Goal: Transaction & Acquisition: Download file/media

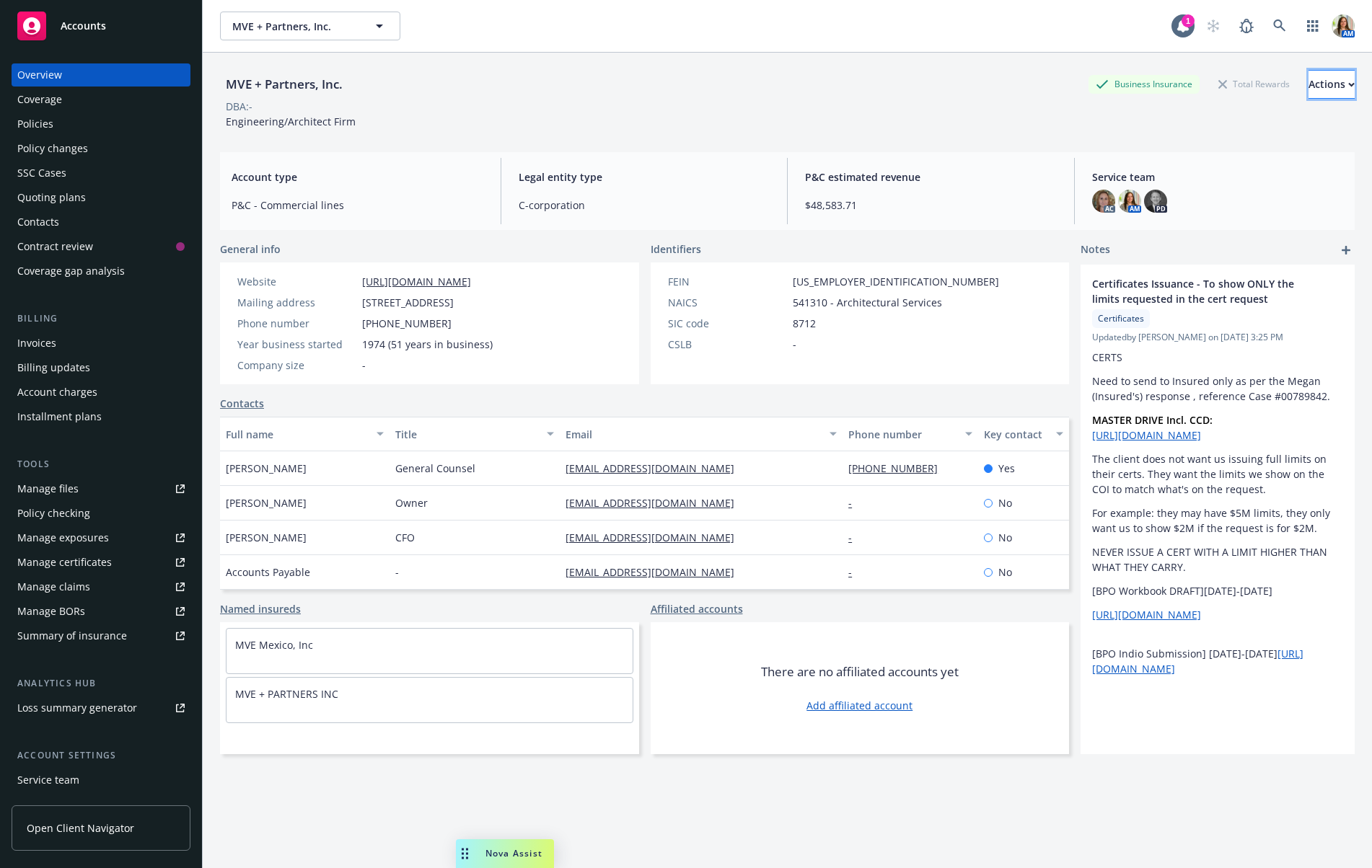
click at [1326, 90] on div "Actions" at bounding box center [1331, 85] width 46 height 27
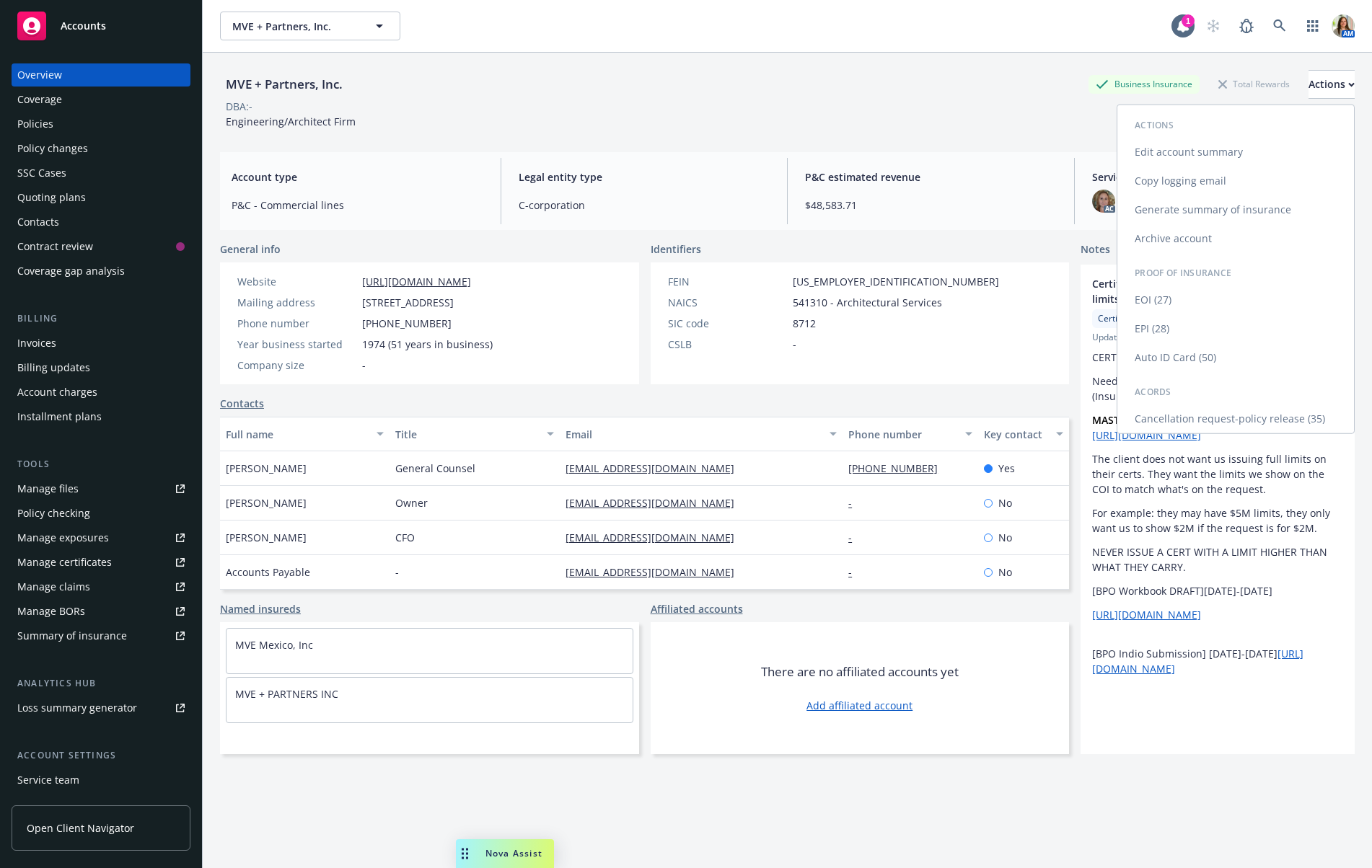
click at [1152, 181] on link "Copy logging email" at bounding box center [1235, 181] width 236 height 29
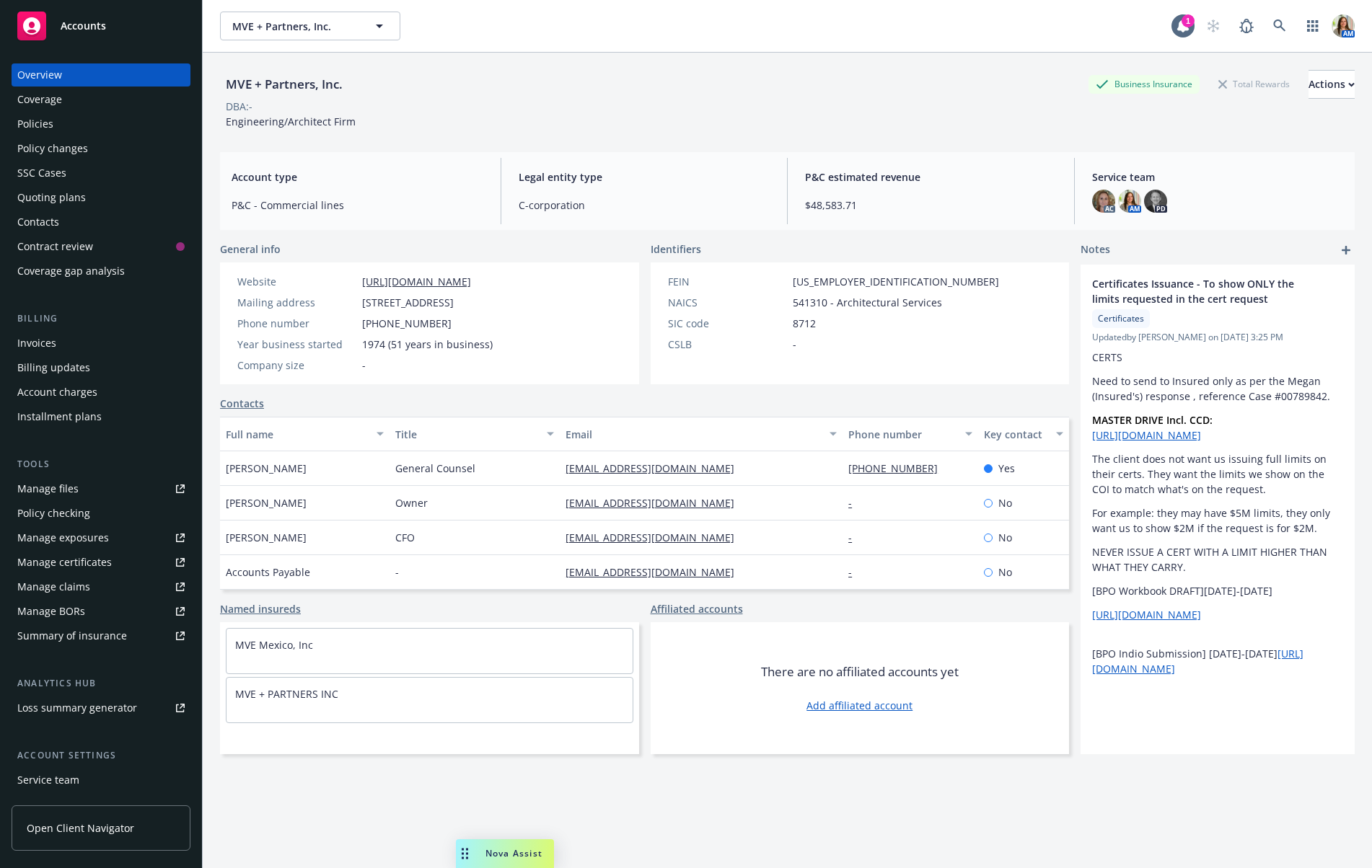
click at [109, 125] on div "Policies" at bounding box center [100, 123] width 167 height 23
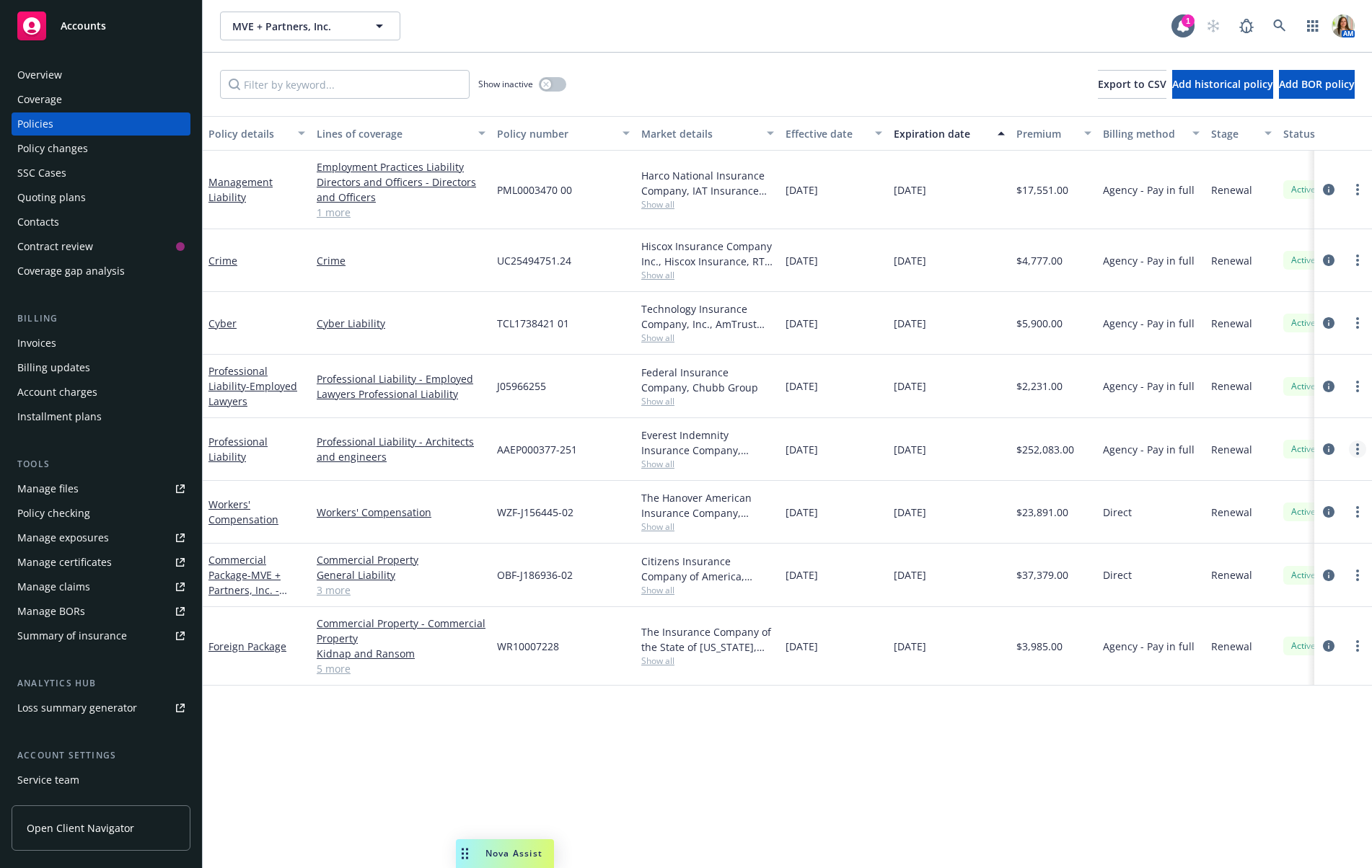
click at [1359, 448] on link "more" at bounding box center [1357, 449] width 17 height 17
click at [1255, 645] on link "Copy logging email" at bounding box center [1281, 650] width 169 height 29
click at [326, 217] on link "1 more" at bounding box center [400, 212] width 169 height 15
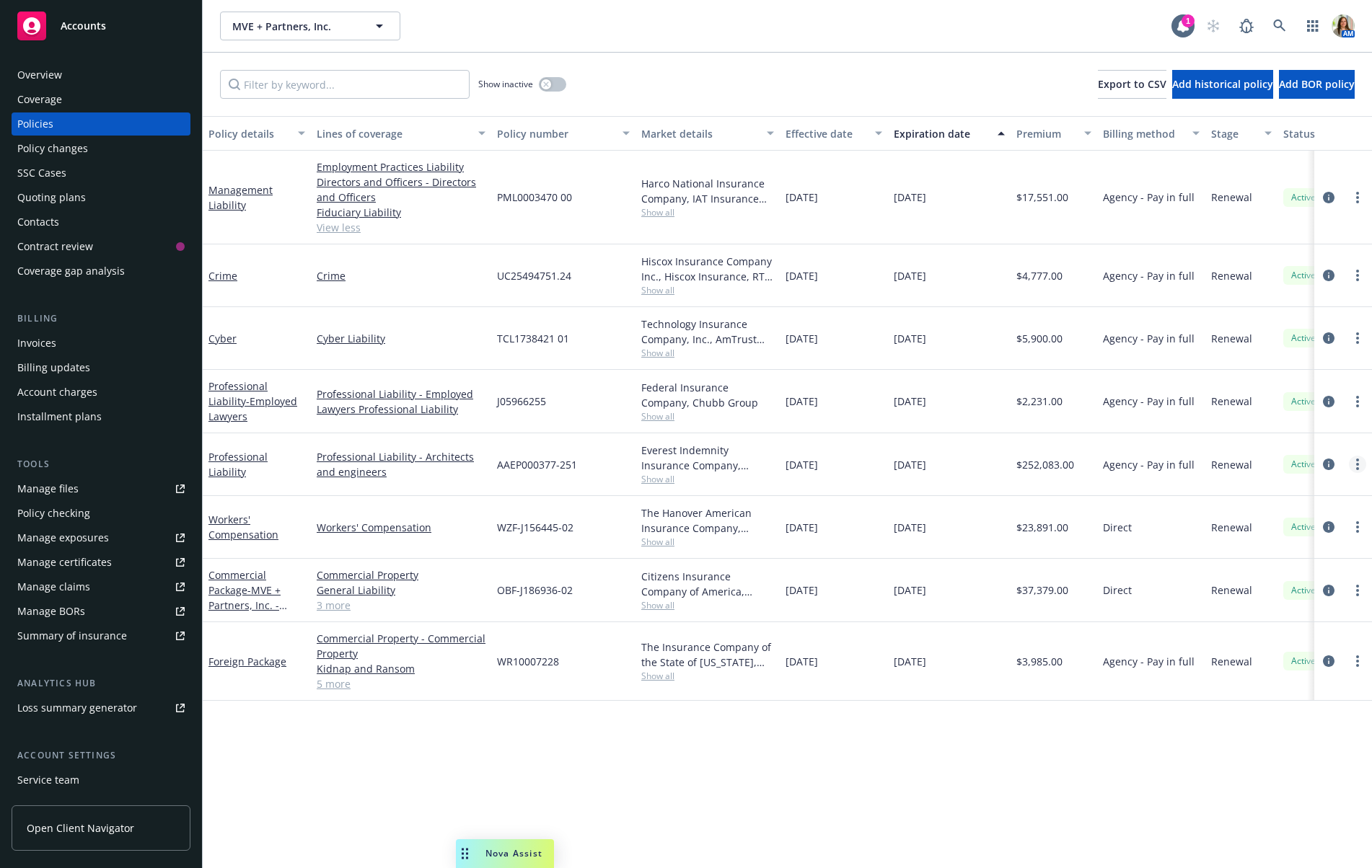
click at [1362, 463] on link "more" at bounding box center [1357, 464] width 17 height 17
click at [1272, 660] on link "Copy logging email" at bounding box center [1281, 666] width 169 height 29
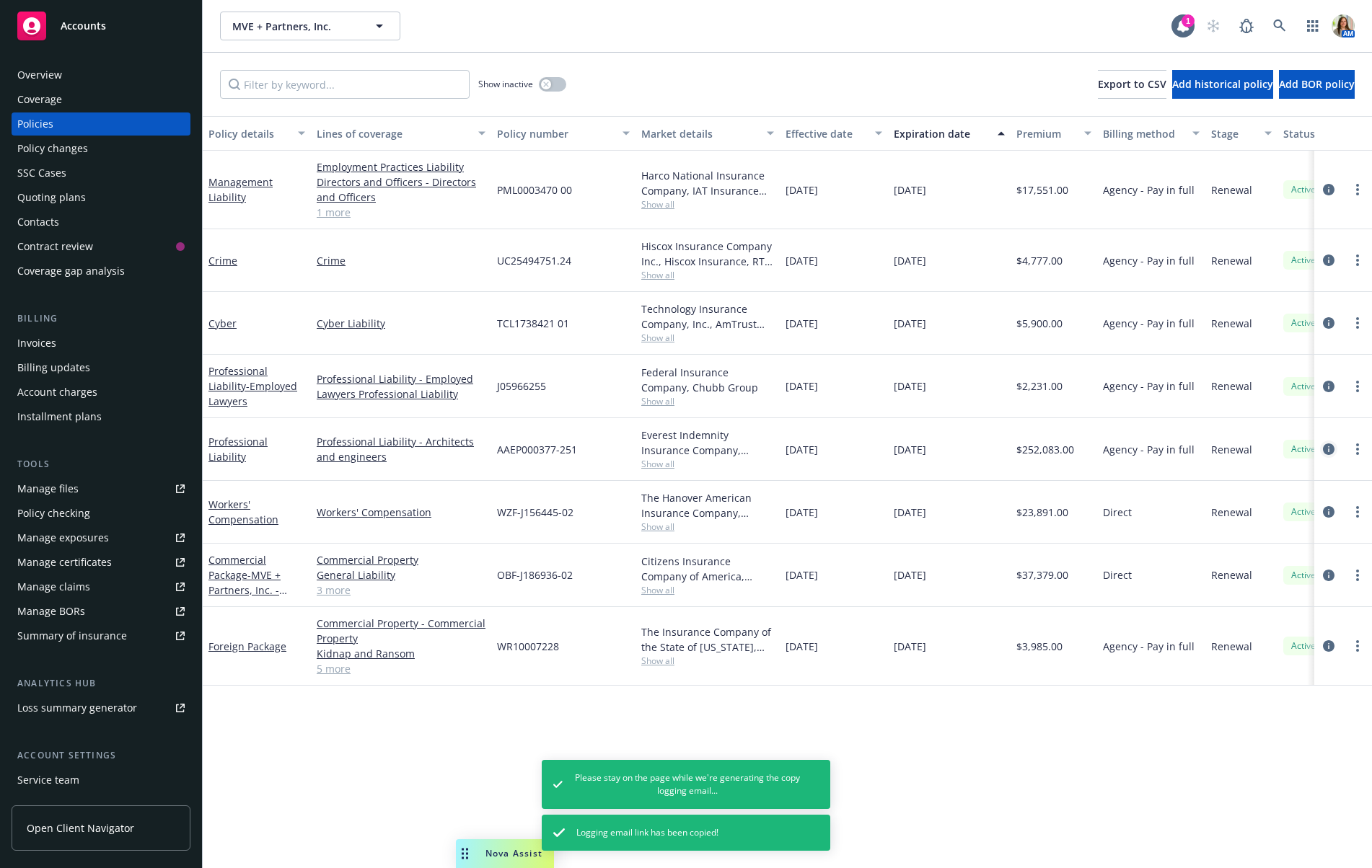
click at [1329, 444] on icon "circleInformation" at bounding box center [1328, 449] width 11 height 11
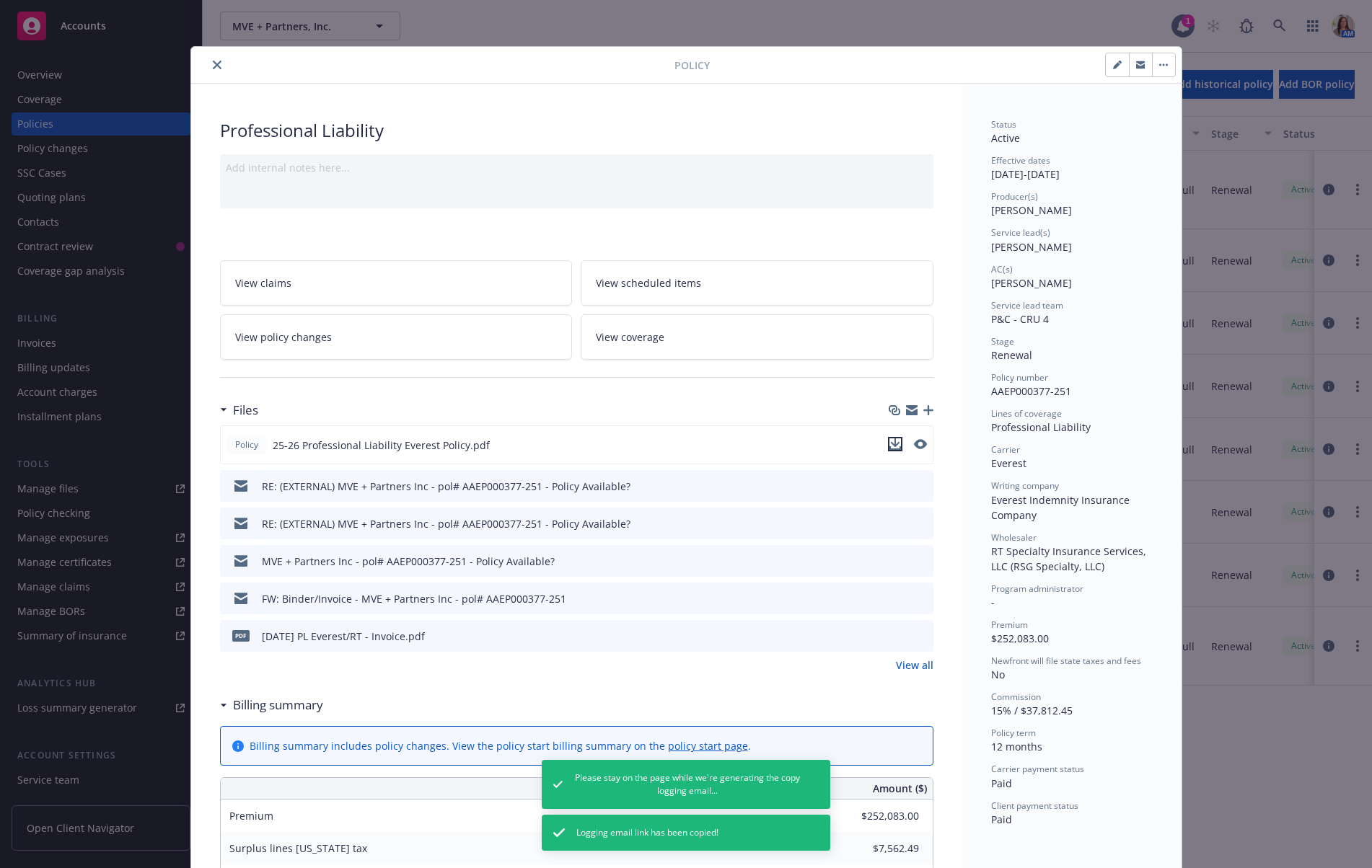
click at [897, 439] on icon "download file" at bounding box center [895, 444] width 11 height 11
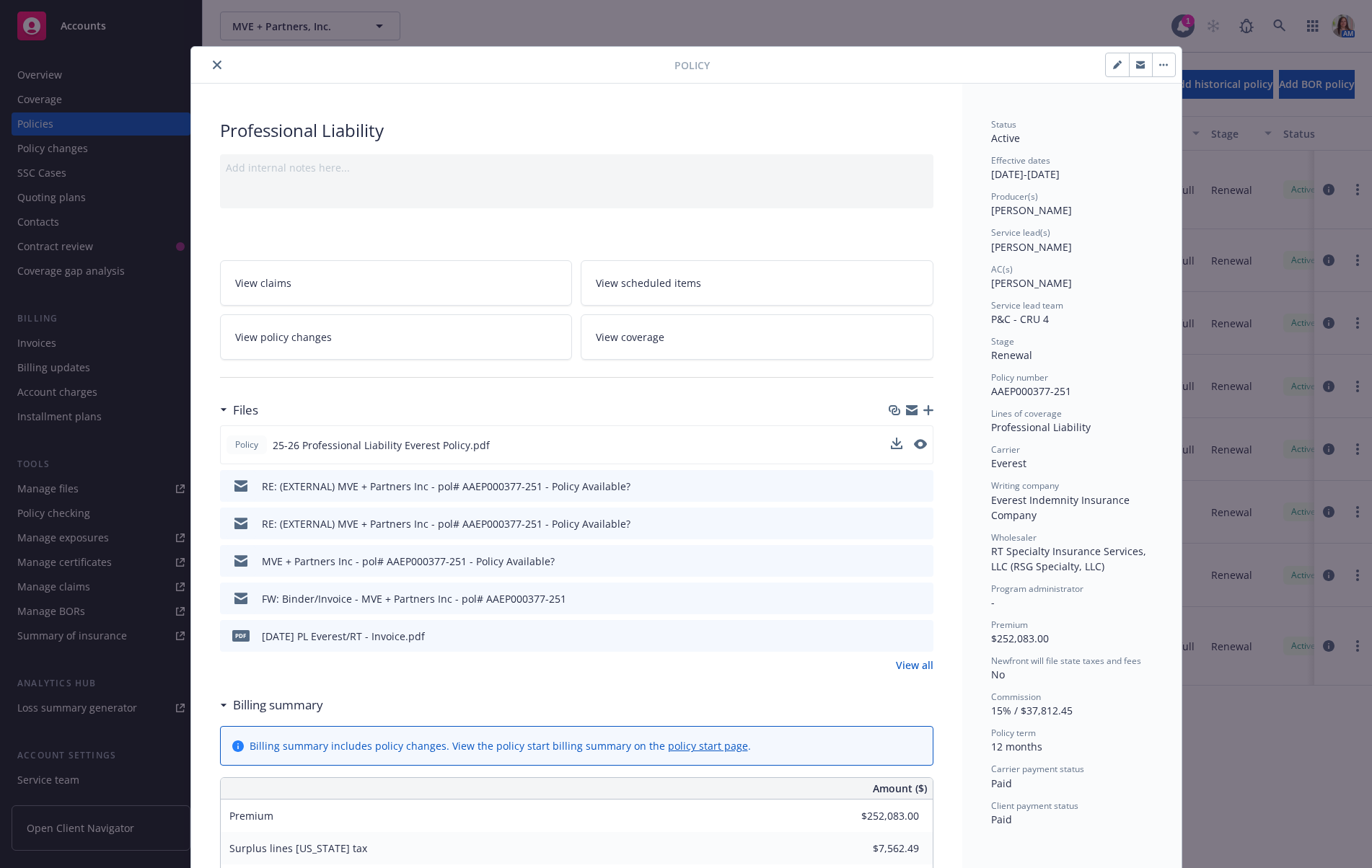
click at [214, 61] on icon "close" at bounding box center [217, 65] width 9 height 9
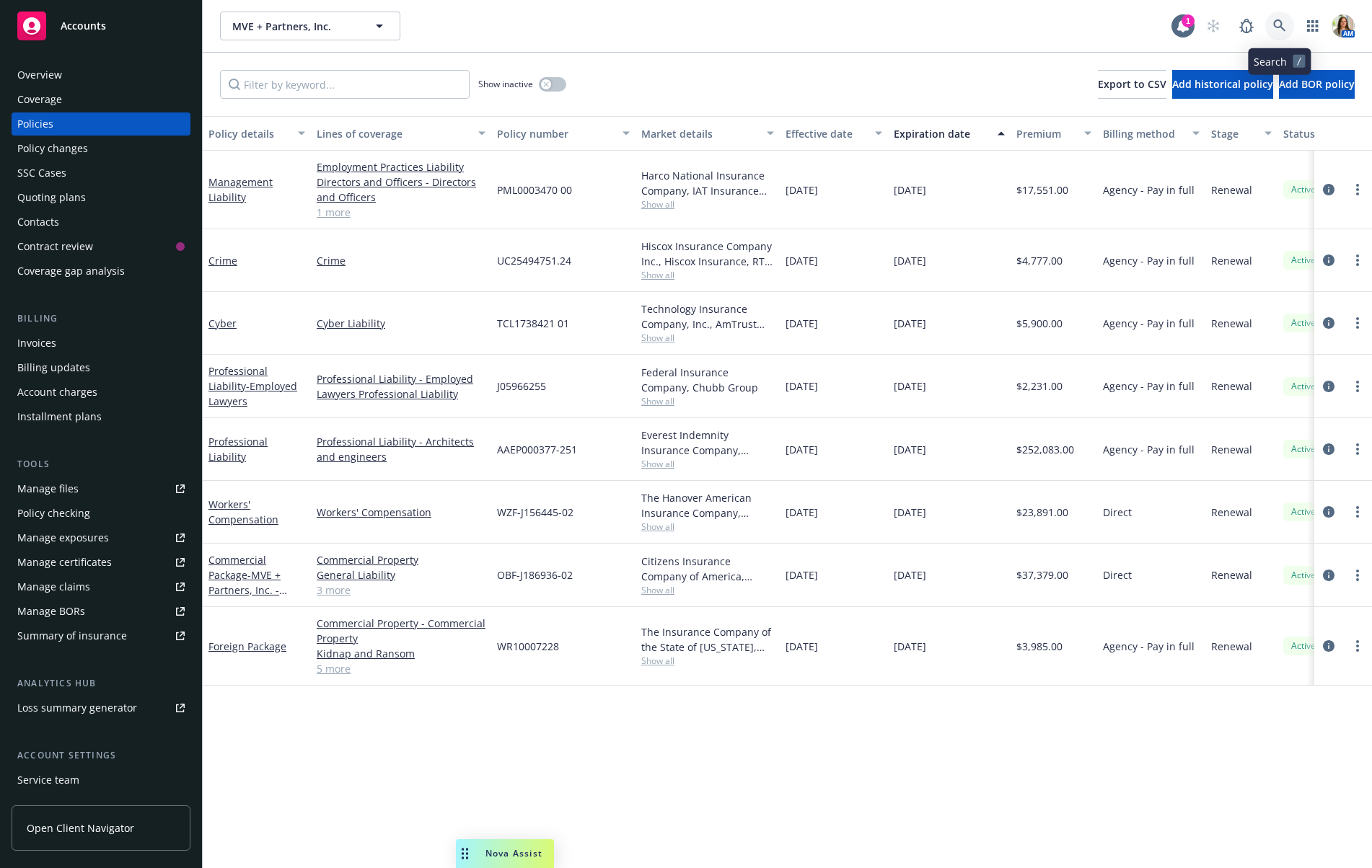
click at [1279, 31] on icon at bounding box center [1279, 26] width 13 height 13
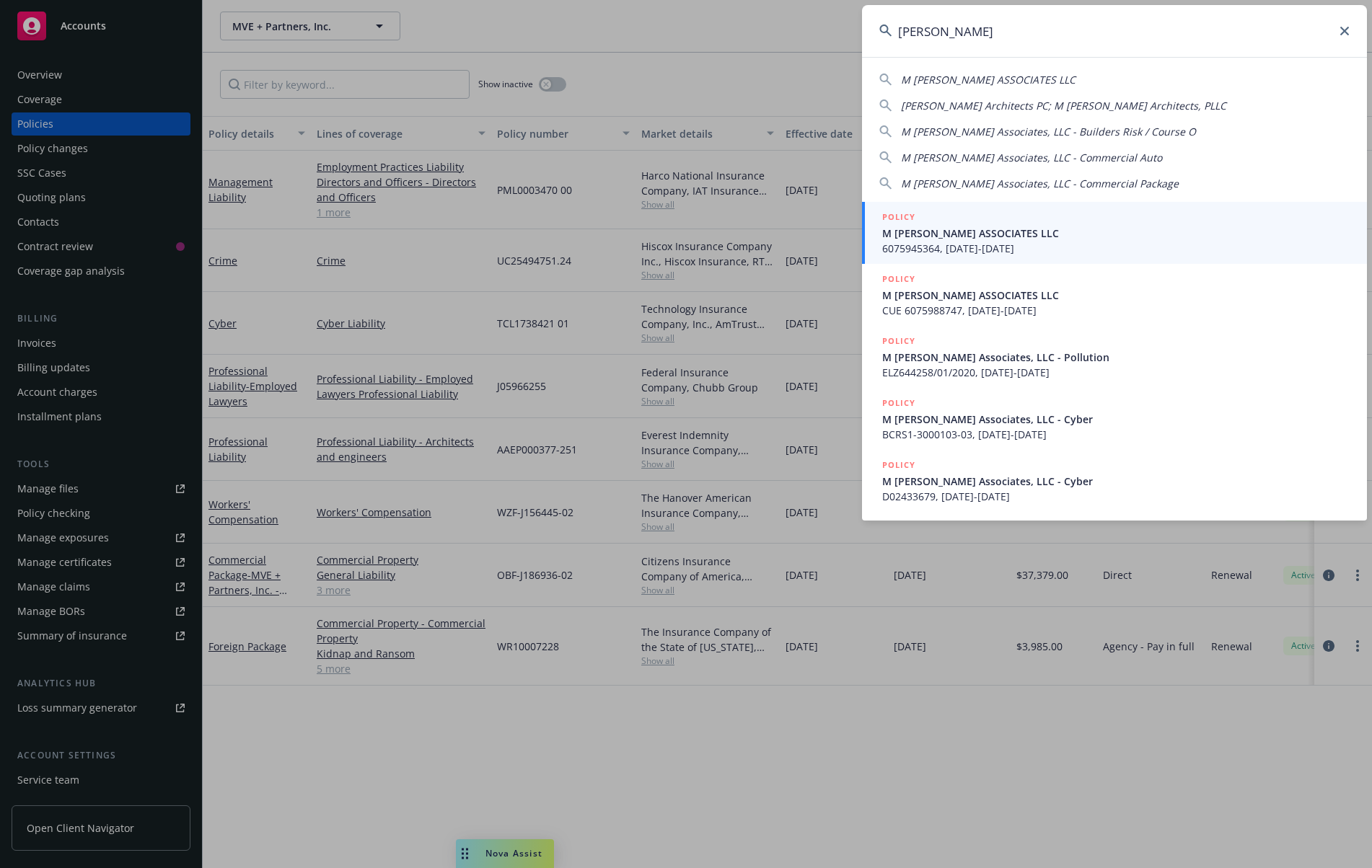
type input "[PERSON_NAME]"
click at [966, 237] on span "M [PERSON_NAME] ASSOCIATES LLC" at bounding box center [1115, 233] width 467 height 15
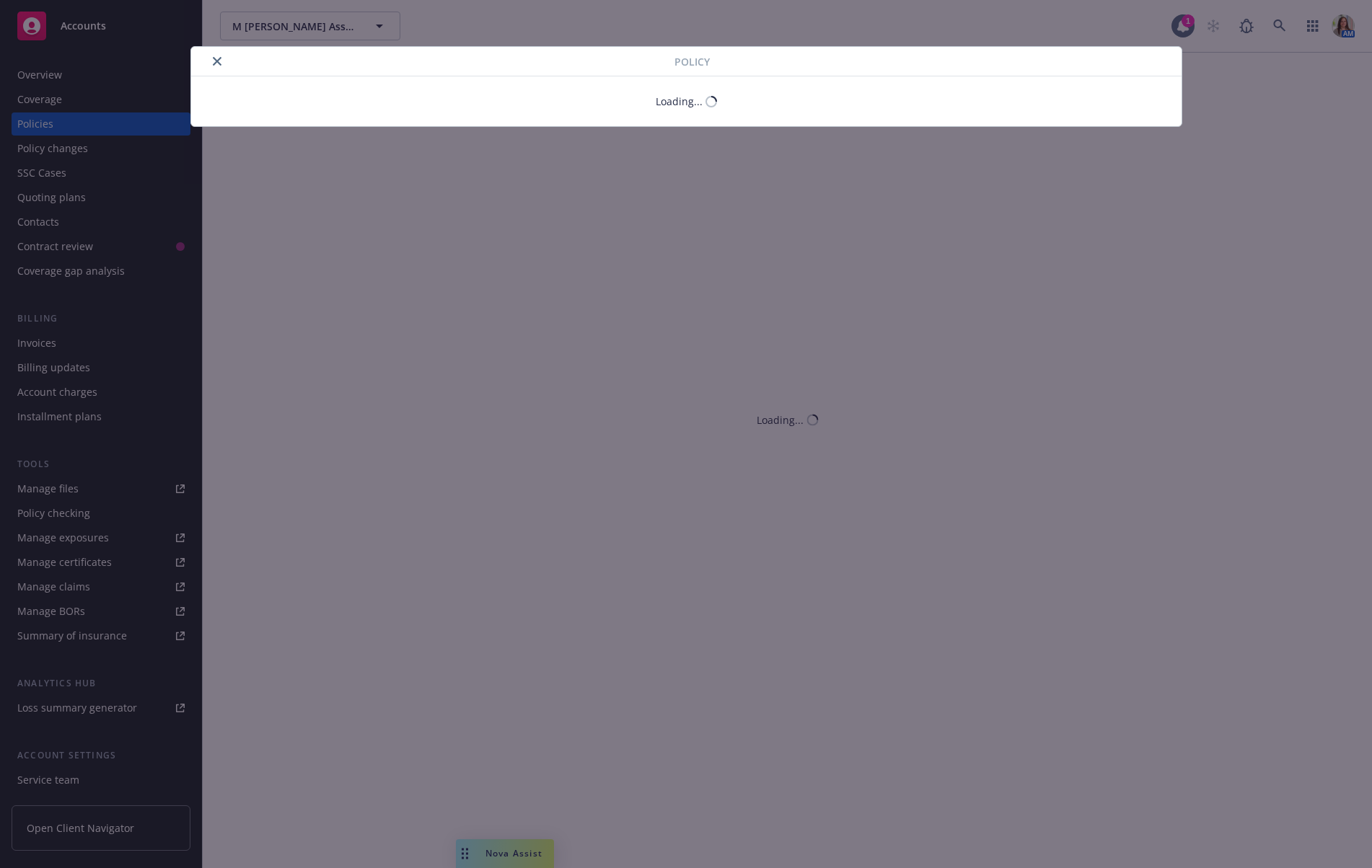
click at [216, 61] on icon "close" at bounding box center [217, 61] width 9 height 9
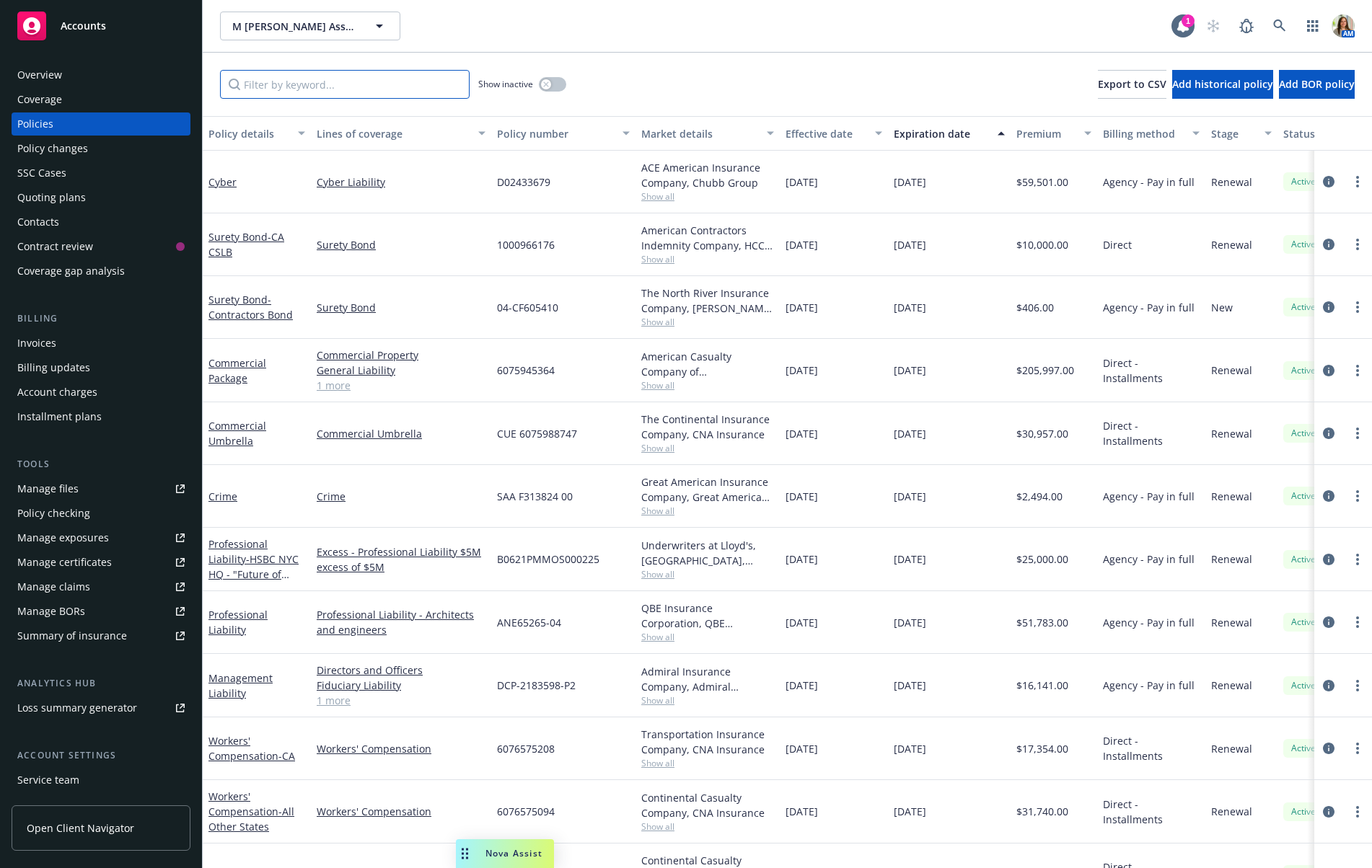
click at [276, 80] on input "Filter by keyword..." at bounding box center [345, 85] width 249 height 29
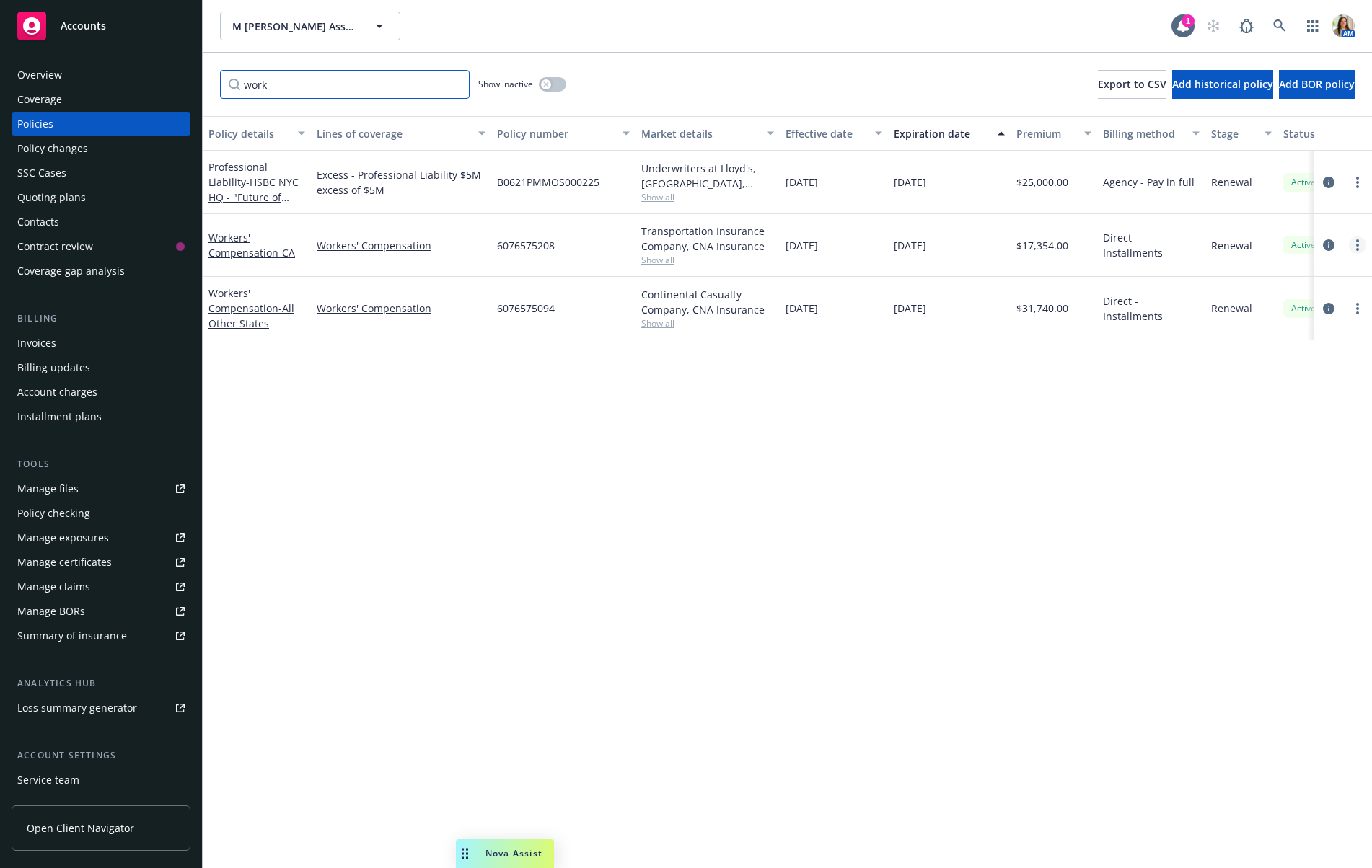
type input "work"
click at [1354, 249] on link "more" at bounding box center [1357, 244] width 17 height 17
click at [1257, 438] on link "Copy logging email" at bounding box center [1281, 447] width 169 height 29
click at [1281, 23] on icon at bounding box center [1278, 25] width 12 height 12
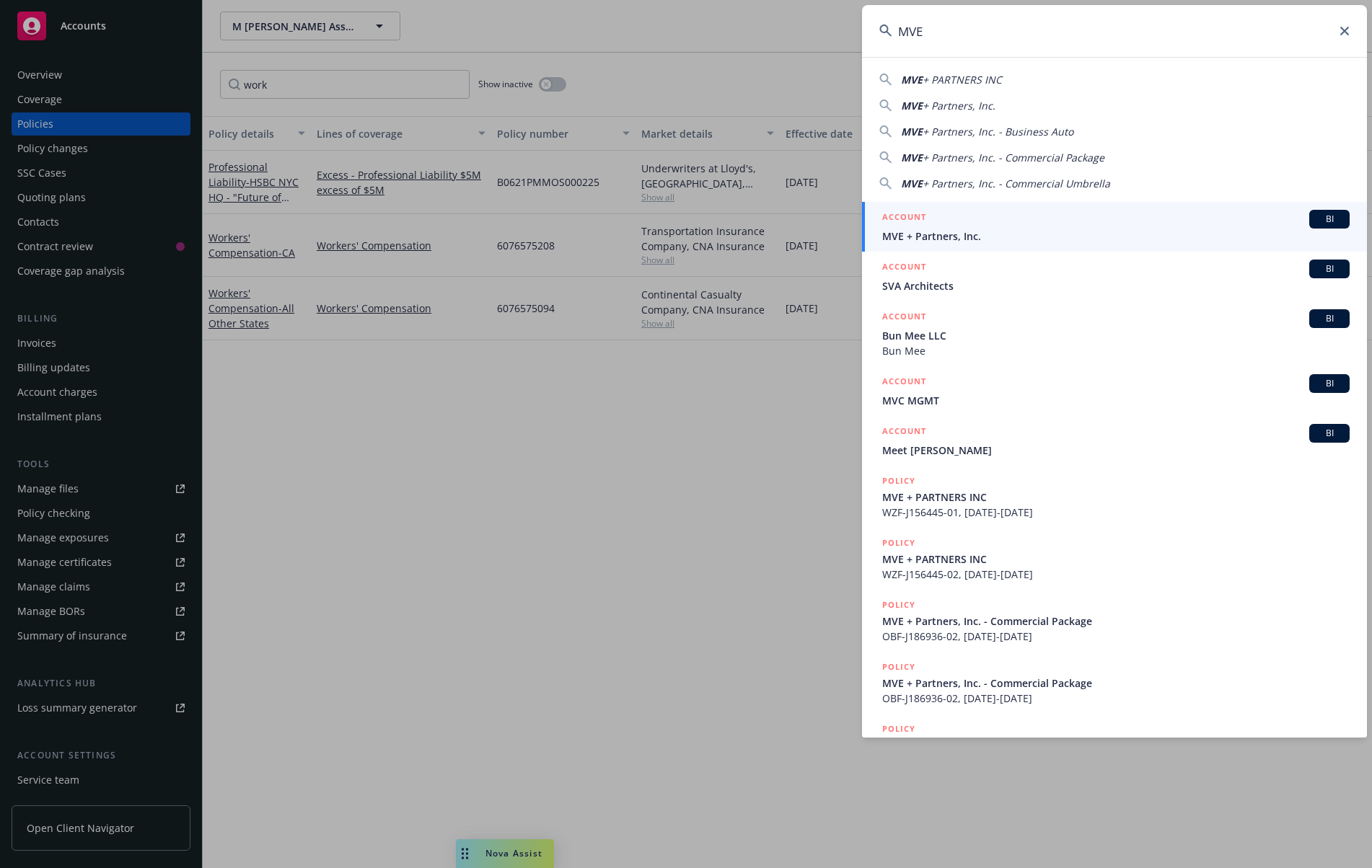
type input "MVE"
click at [989, 219] on div "ACCOUNT BI" at bounding box center [1115, 219] width 467 height 19
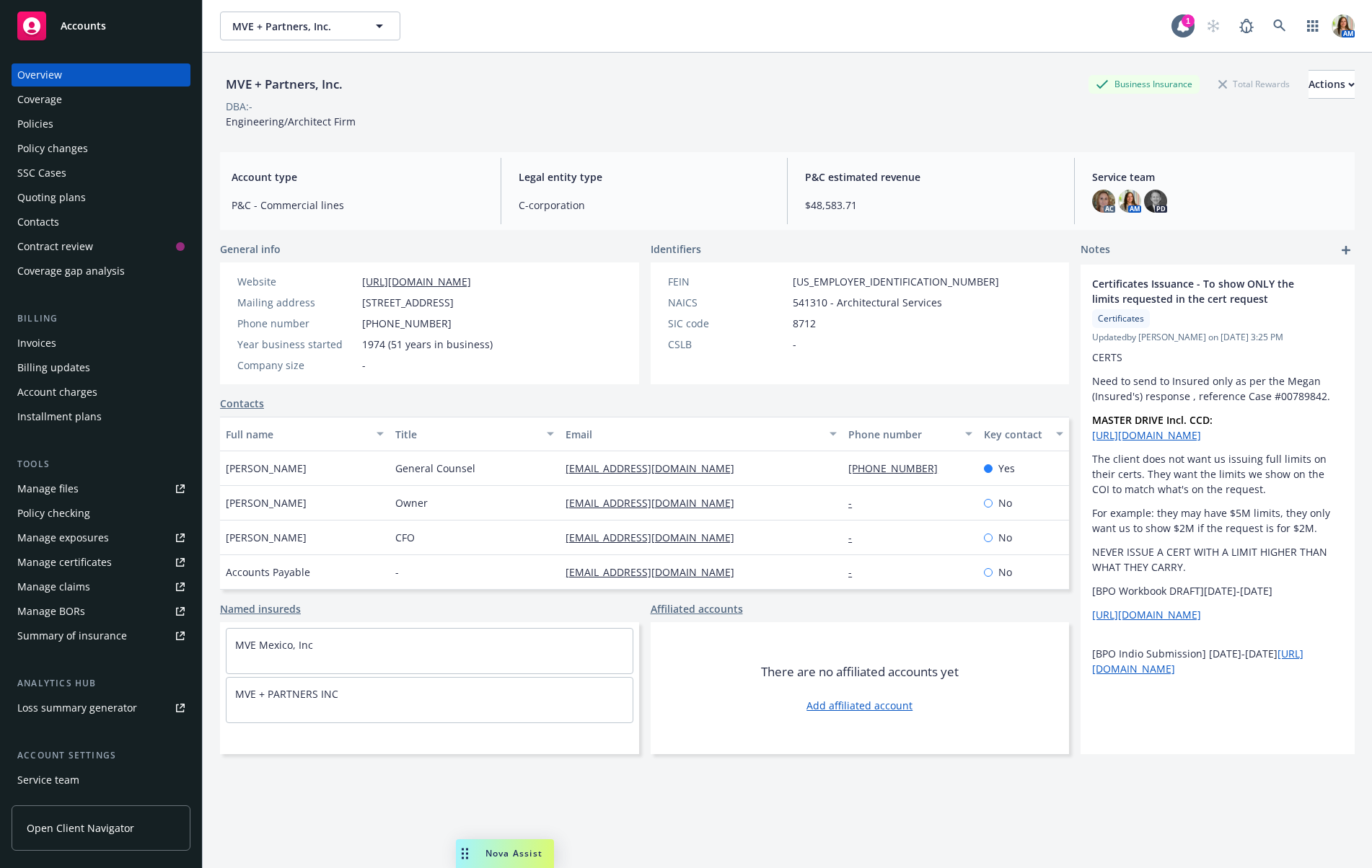
click at [102, 127] on div "Policies" at bounding box center [100, 123] width 167 height 23
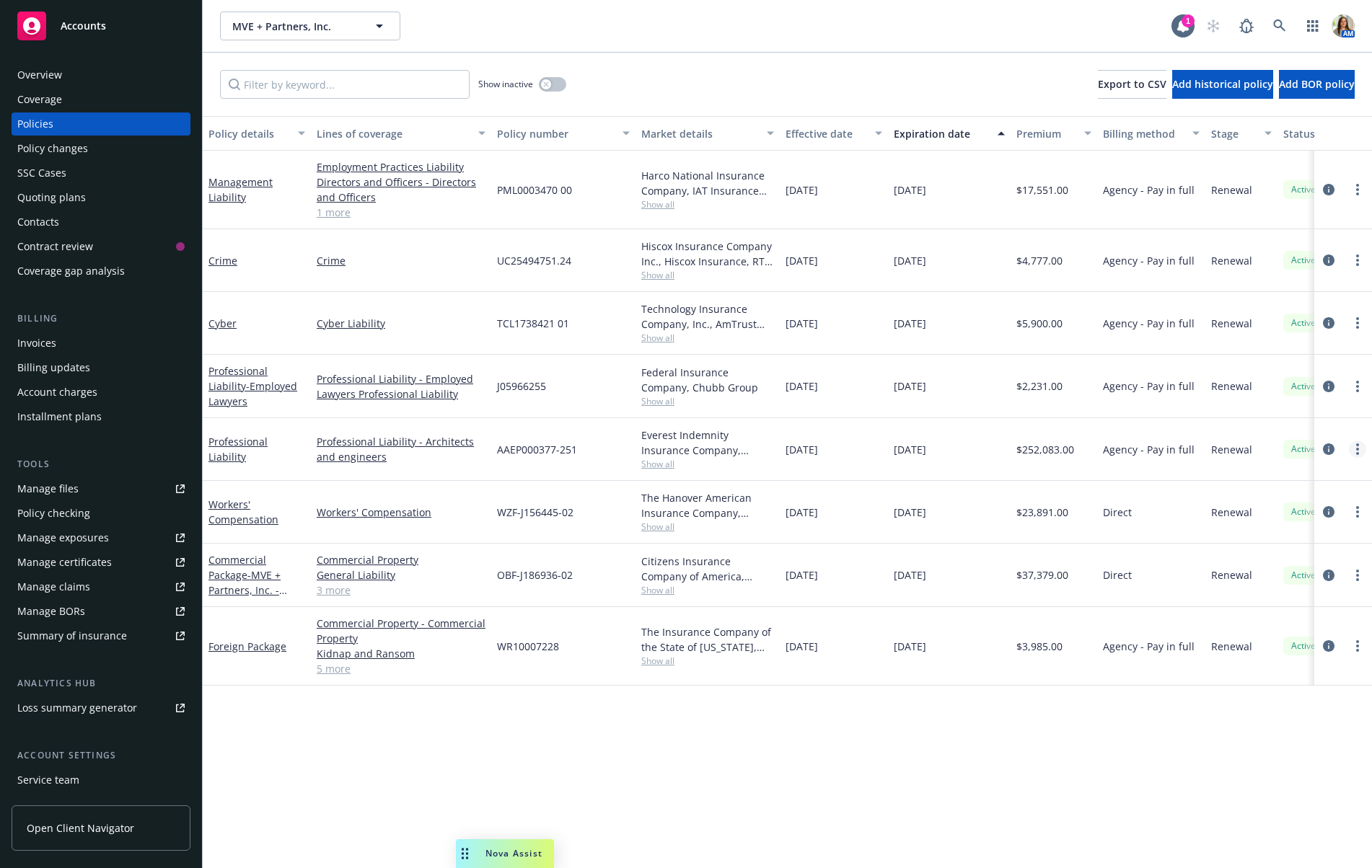
click at [1356, 445] on icon "more" at bounding box center [1357, 449] width 3 height 11
click at [1258, 654] on link "Copy logging email" at bounding box center [1281, 650] width 169 height 29
